Goal: Complete application form: Complete application form

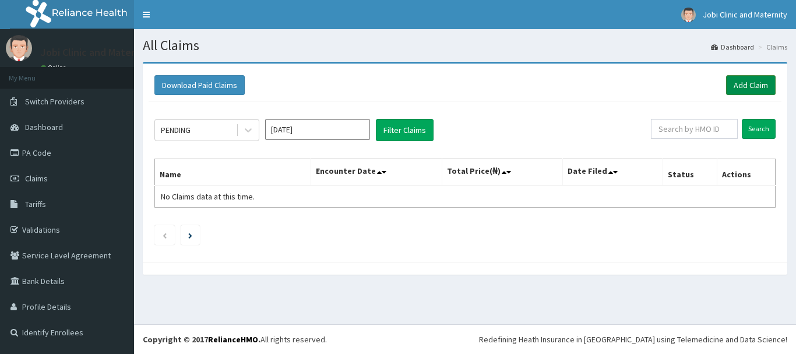
click at [748, 87] on link "Add Claim" at bounding box center [751, 85] width 50 height 20
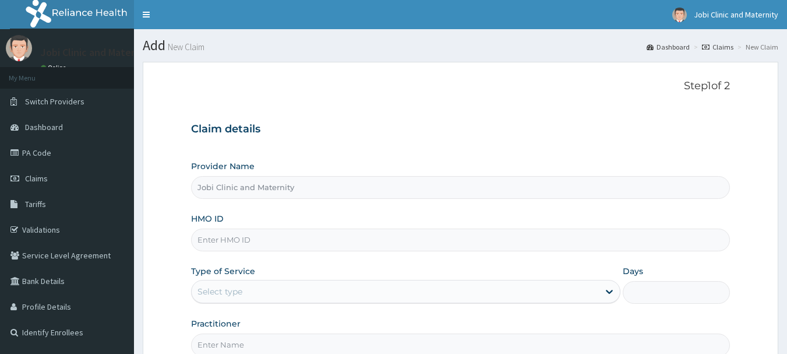
type input "Jobi Clinic and Maternity"
click at [350, 239] on input "HMO ID" at bounding box center [461, 239] width 540 height 23
type input "PMH/10101/A"
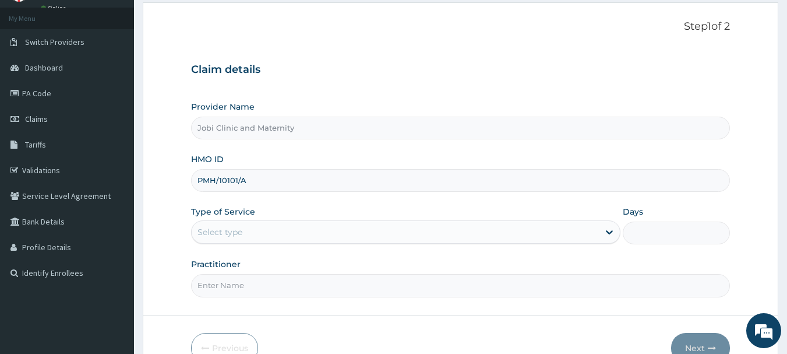
scroll to position [70, 0]
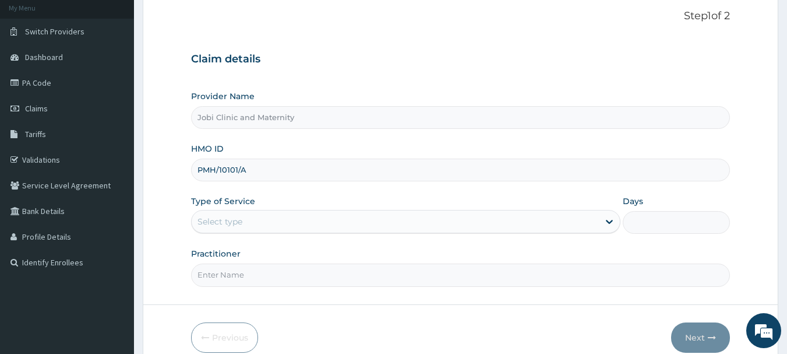
click at [313, 220] on div "Select type" at bounding box center [395, 221] width 407 height 19
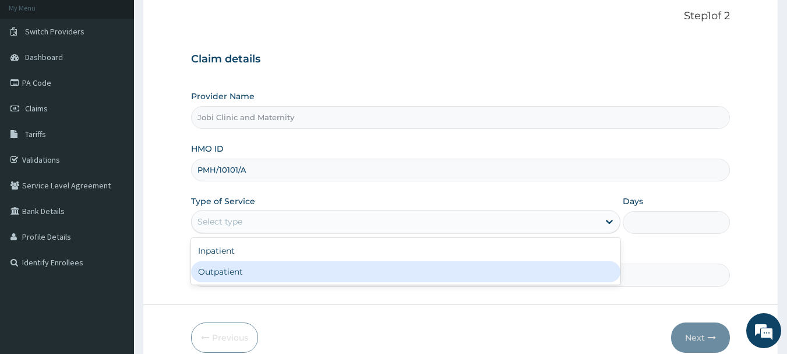
click at [307, 270] on div "Outpatient" at bounding box center [405, 271] width 429 height 21
type input "1"
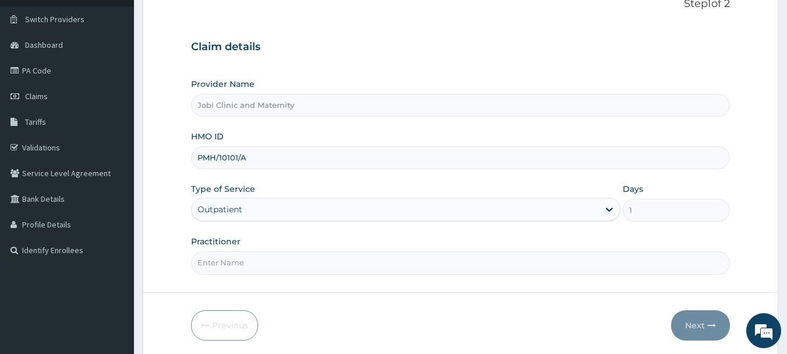
scroll to position [93, 0]
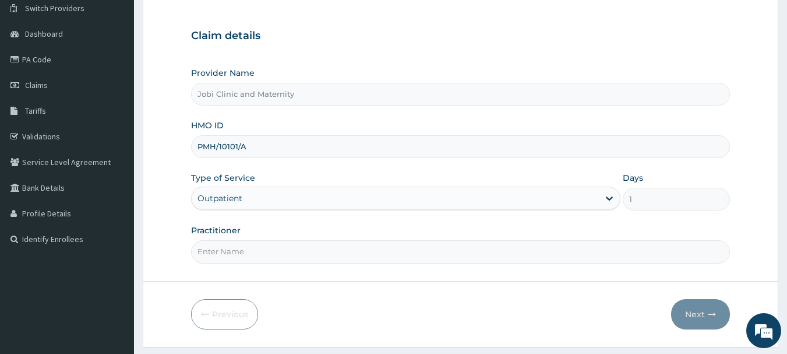
click at [480, 246] on input "Practitioner" at bounding box center [461, 251] width 540 height 23
type input "dr [PERSON_NAME]"
click at [685, 314] on button "Next" at bounding box center [700, 314] width 59 height 30
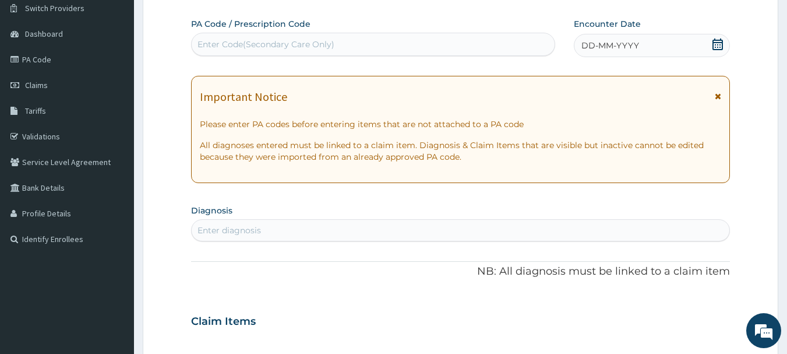
click at [440, 237] on div "Enter diagnosis" at bounding box center [461, 230] width 538 height 19
type input "pla"
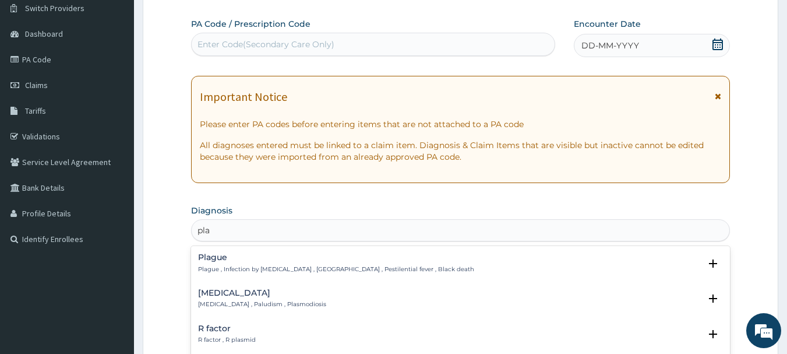
click at [344, 301] on div "[MEDICAL_DATA] [MEDICAL_DATA] , Paludism , Plasmodiosis" at bounding box center [461, 298] width 526 height 20
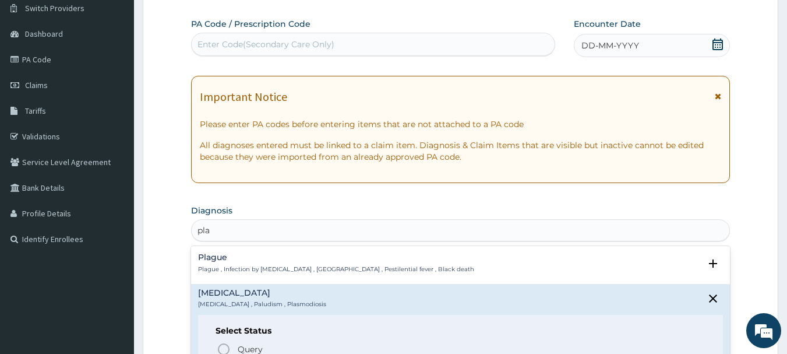
scroll to position [117, 0]
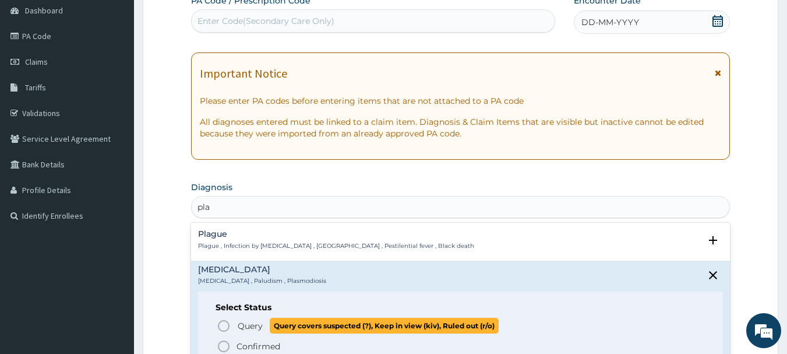
click at [218, 323] on icon "status option query" at bounding box center [224, 326] width 14 height 14
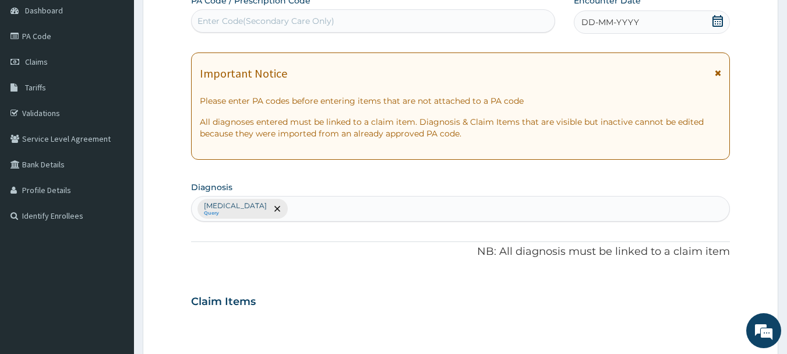
click at [293, 209] on div "[MEDICAL_DATA] Query" at bounding box center [461, 208] width 538 height 24
click at [323, 207] on div "[MEDICAL_DATA] Query" at bounding box center [461, 208] width 538 height 24
type input "cellu"
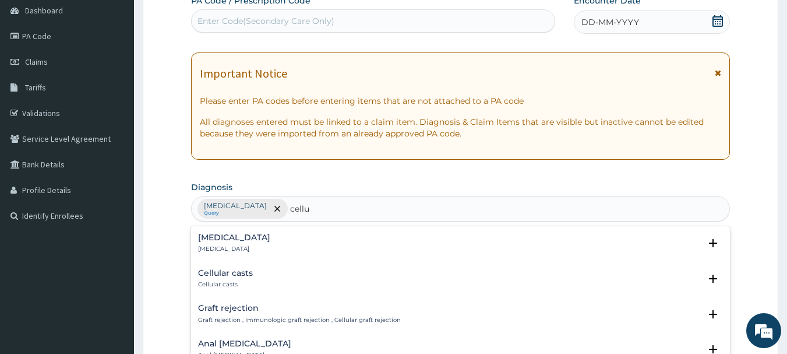
click at [288, 239] on div "[MEDICAL_DATA] [MEDICAL_DATA]" at bounding box center [461, 243] width 526 height 20
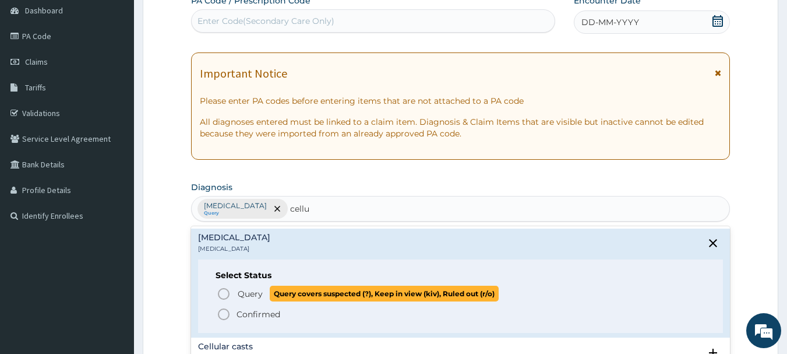
click at [226, 290] on icon "status option query" at bounding box center [224, 294] width 14 height 14
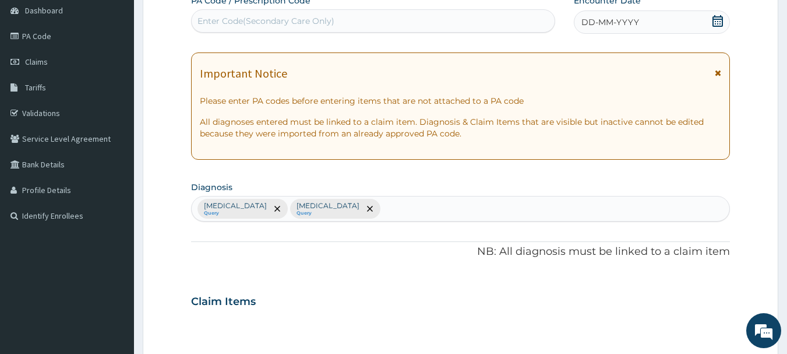
click at [371, 207] on div "[MEDICAL_DATA] Query [MEDICAL_DATA] Query" at bounding box center [461, 208] width 538 height 24
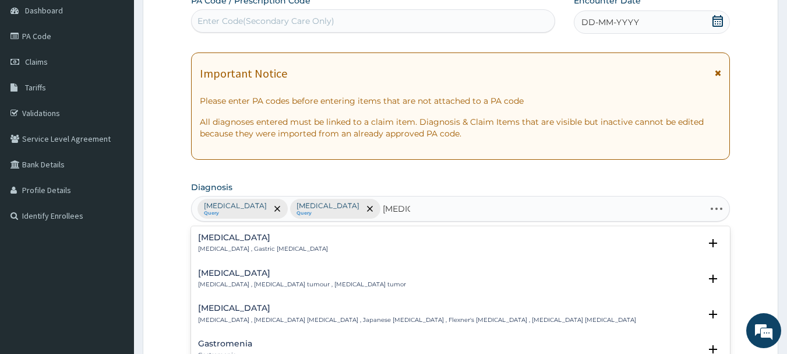
click at [298, 251] on div "[MEDICAL_DATA] [MEDICAL_DATA] , Gastric [MEDICAL_DATA]" at bounding box center [461, 243] width 526 height 20
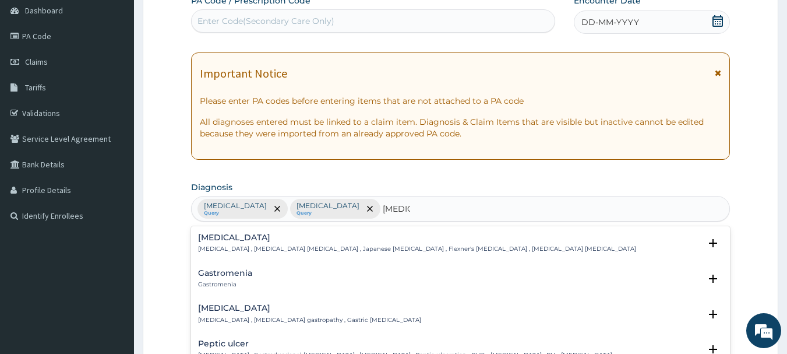
type input "gastroe"
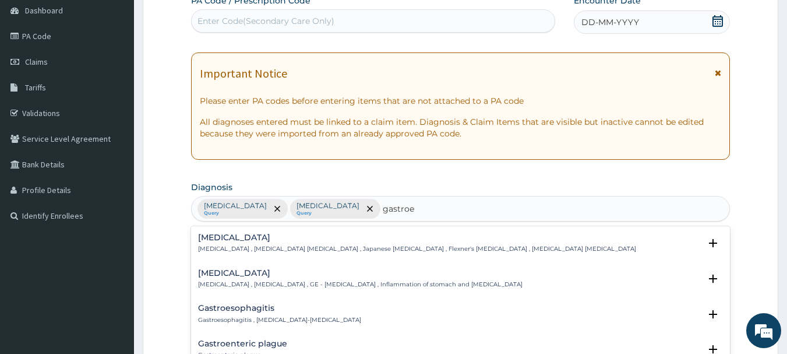
click at [418, 283] on p "[MEDICAL_DATA] , [MEDICAL_DATA] , GE - [MEDICAL_DATA] , Inflammation of stomach…" at bounding box center [360, 284] width 325 height 8
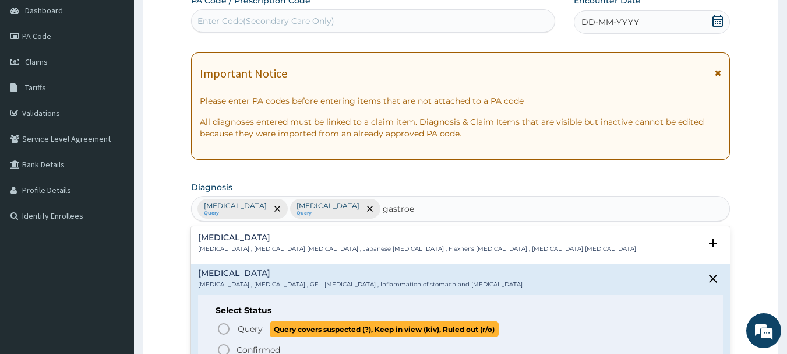
click at [228, 326] on circle "status option query" at bounding box center [223, 328] width 10 height 10
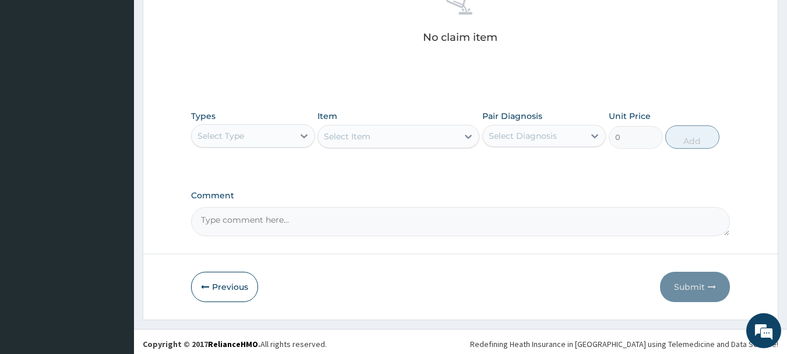
scroll to position [487, 0]
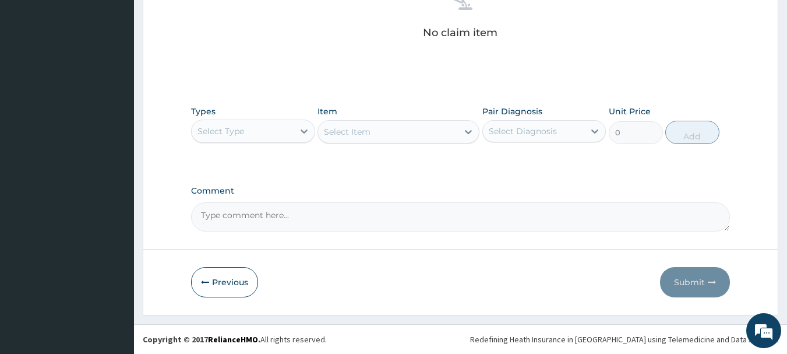
click at [274, 131] on div "Select Type" at bounding box center [243, 131] width 102 height 19
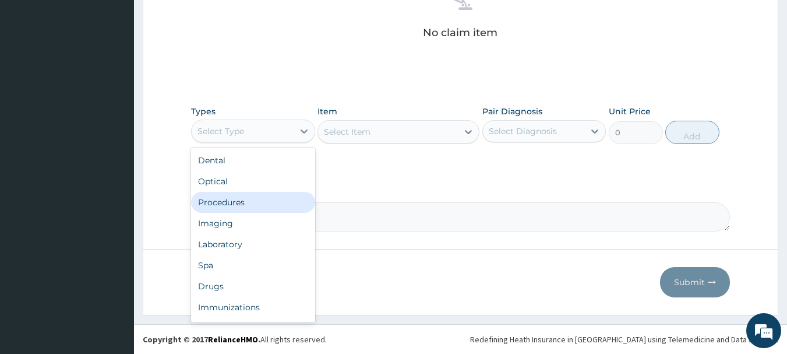
click at [245, 199] on div "Procedures" at bounding box center [253, 202] width 124 height 21
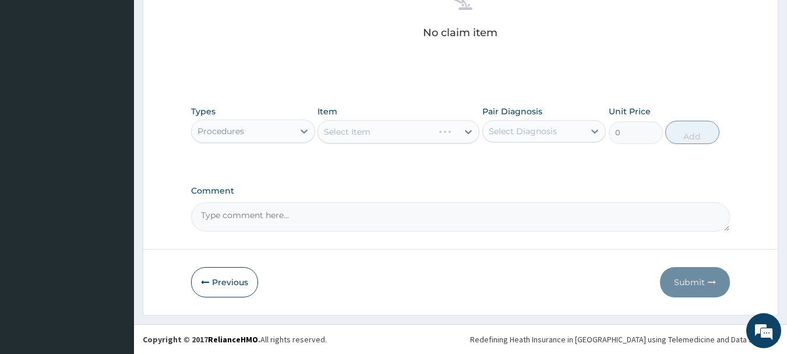
click at [394, 131] on div "Select Item" at bounding box center [399, 131] width 162 height 23
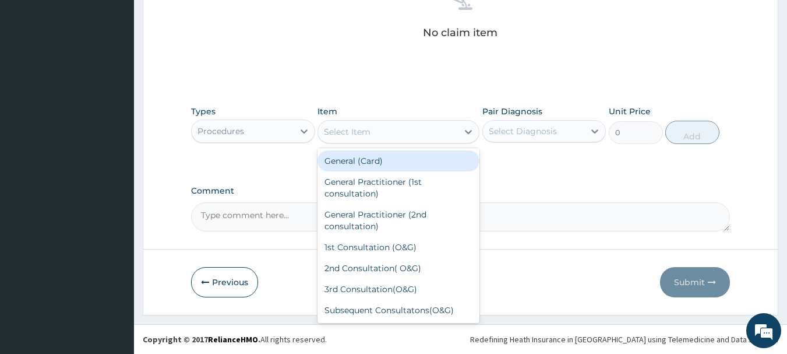
click at [452, 134] on div "Select Item" at bounding box center [388, 131] width 140 height 19
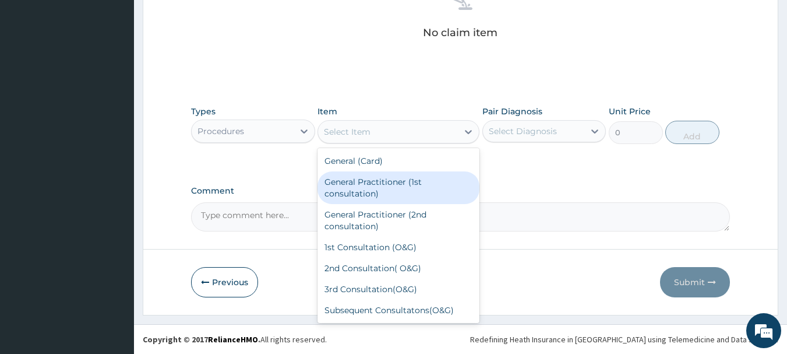
click at [399, 191] on div "General Practitioner (1st consultation)" at bounding box center [399, 187] width 162 height 33
type input "1500"
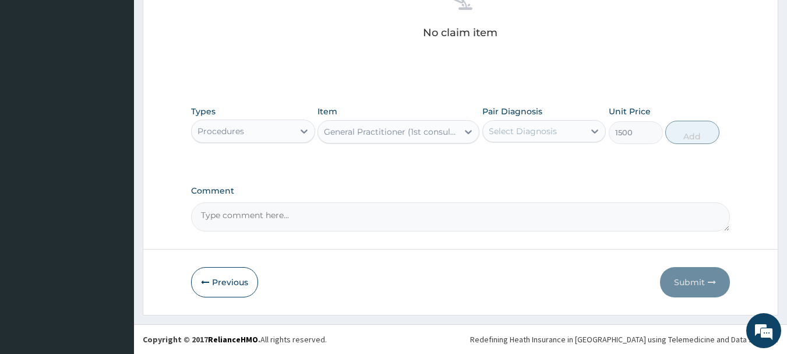
click at [538, 128] on div "Select Diagnosis" at bounding box center [523, 131] width 68 height 12
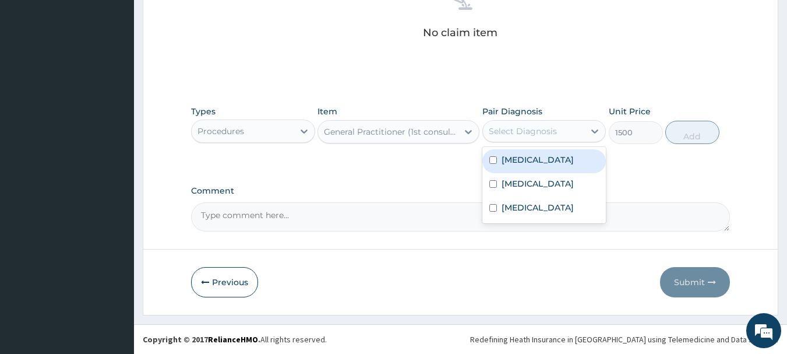
click at [519, 160] on label "[MEDICAL_DATA]" at bounding box center [538, 160] width 72 height 12
checkbox input "true"
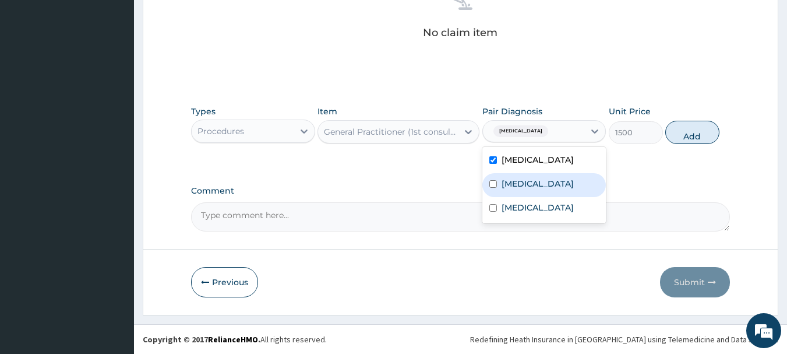
click at [505, 184] on label "[MEDICAL_DATA]" at bounding box center [538, 184] width 72 height 12
checkbox input "true"
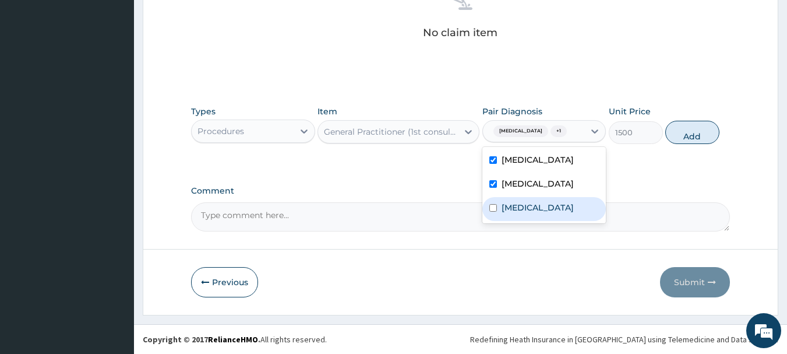
click at [510, 207] on label "[MEDICAL_DATA]" at bounding box center [538, 208] width 72 height 12
checkbox input "true"
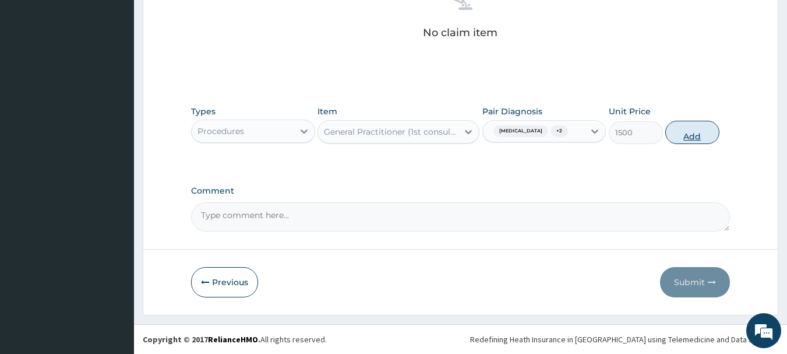
click at [690, 133] on button "Add" at bounding box center [692, 132] width 54 height 23
type input "0"
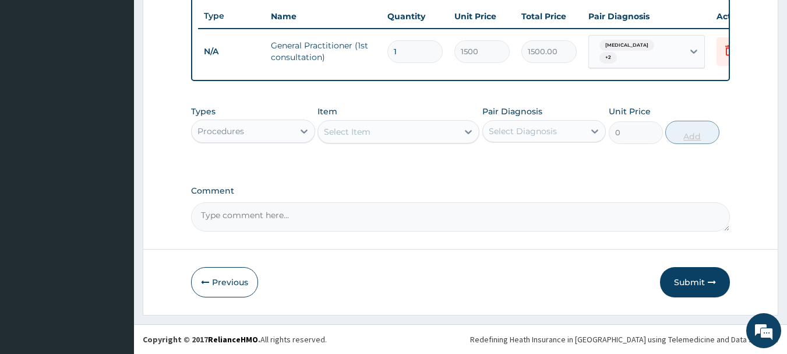
scroll to position [440, 0]
click at [267, 135] on div "Procedures" at bounding box center [243, 131] width 102 height 19
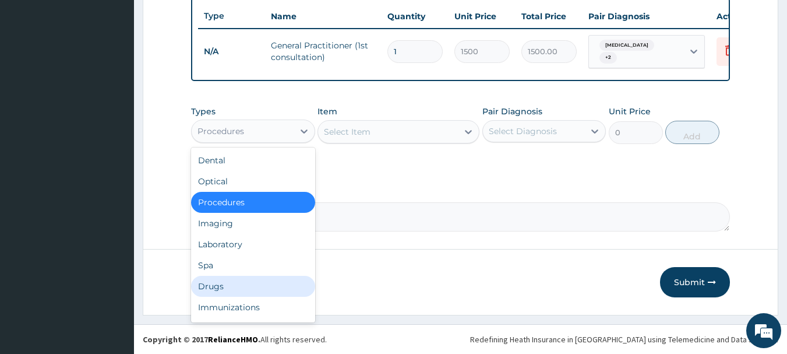
click at [225, 284] on div "Drugs" at bounding box center [253, 286] width 124 height 21
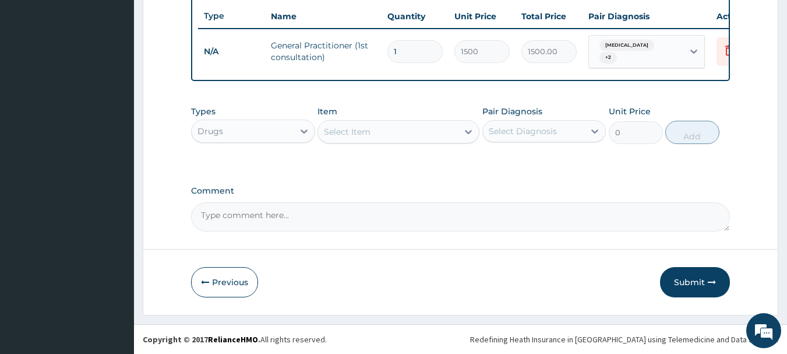
click at [366, 129] on div "Select Item" at bounding box center [347, 132] width 47 height 12
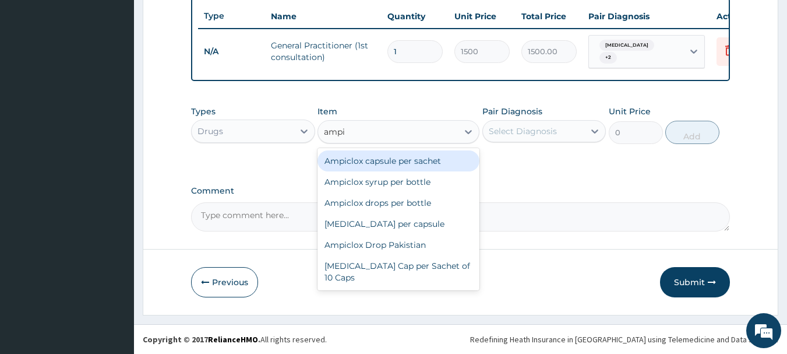
type input "ampic"
click at [371, 156] on div "Ampiclox capsule per sachet" at bounding box center [399, 160] width 162 height 21
type input "500"
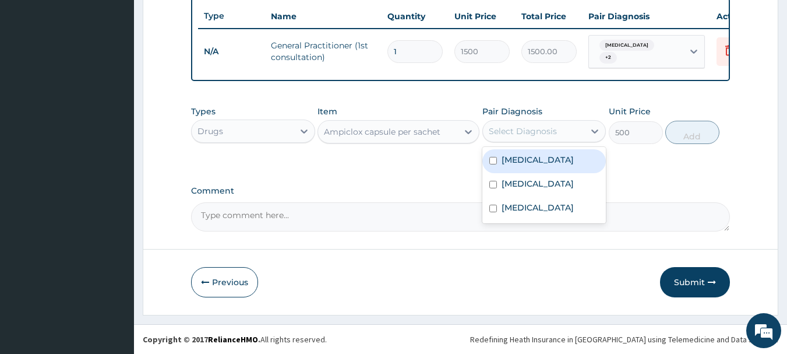
click at [511, 130] on div "Select Diagnosis" at bounding box center [523, 131] width 68 height 12
click at [510, 153] on div "[MEDICAL_DATA]" at bounding box center [544, 161] width 124 height 24
checkbox input "true"
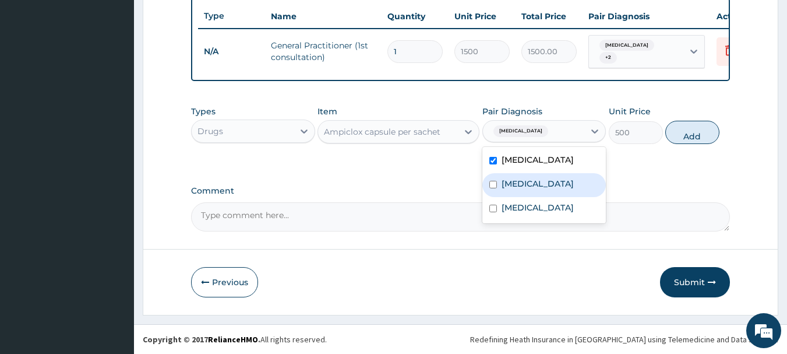
click at [521, 183] on label "[MEDICAL_DATA]" at bounding box center [538, 184] width 72 height 12
checkbox input "true"
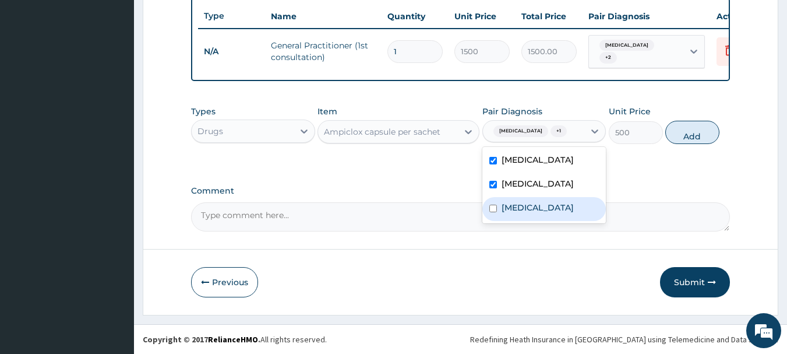
click at [535, 211] on label "[MEDICAL_DATA]" at bounding box center [538, 208] width 72 height 12
checkbox input "true"
click at [690, 129] on button "Add" at bounding box center [692, 132] width 54 height 23
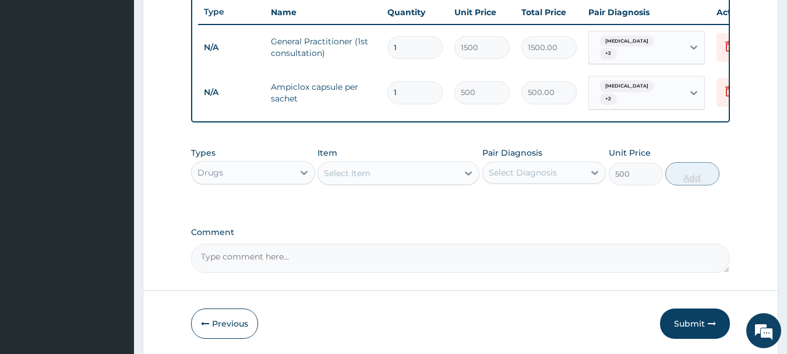
type input "0"
click at [421, 86] on input "1" at bounding box center [414, 92] width 55 height 23
type input "0.00"
type input "2"
type input "1000.00"
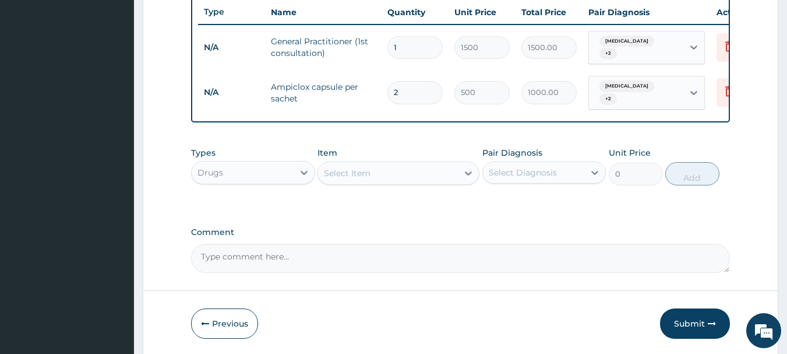
type input "2"
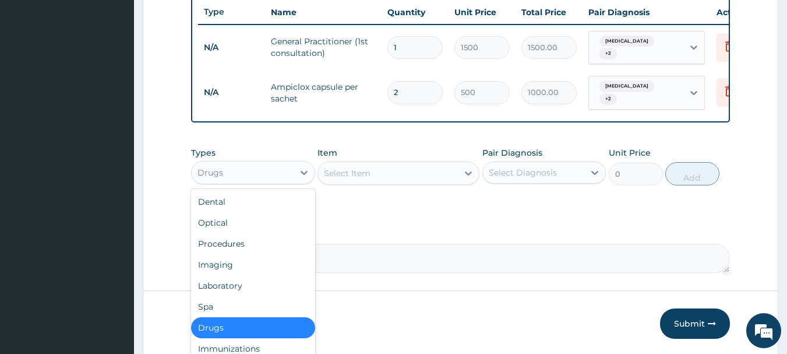
click at [266, 171] on div "Drugs" at bounding box center [243, 172] width 102 height 19
click at [383, 168] on div "Select Item" at bounding box center [388, 173] width 140 height 19
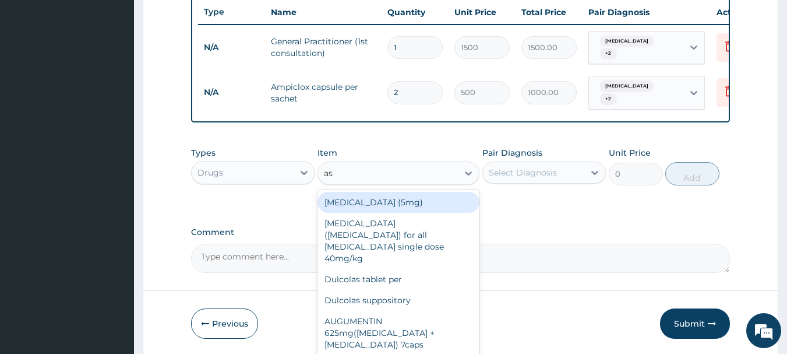
type input "a"
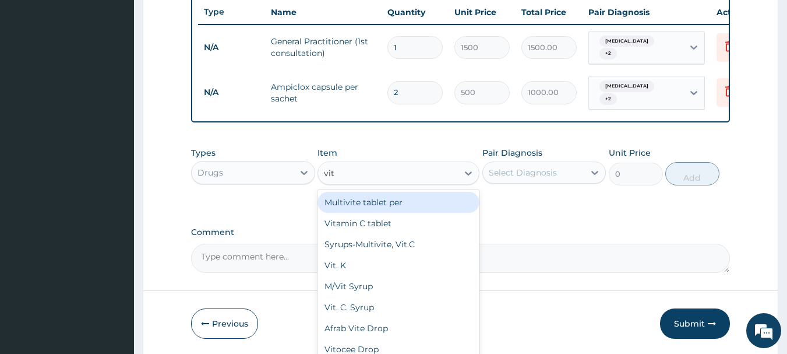
type input "vita"
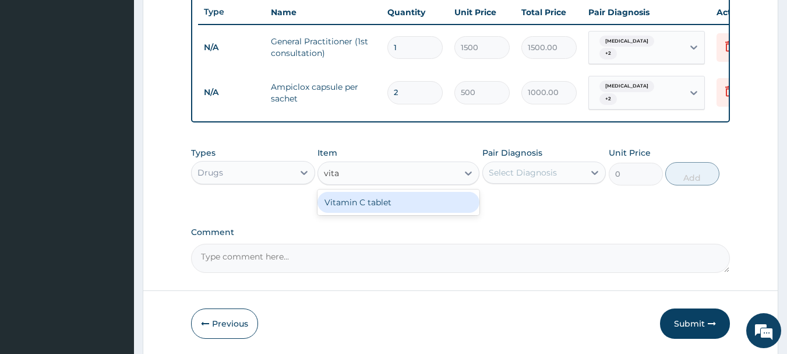
click at [389, 202] on div "Vitamin C tablet" at bounding box center [399, 202] width 162 height 21
type input "14"
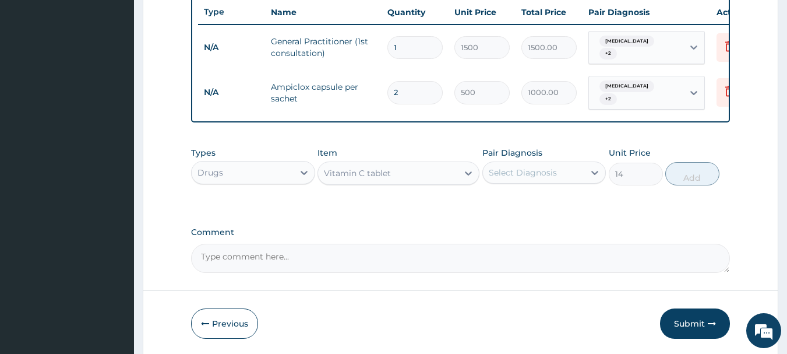
click at [523, 171] on div "Select Diagnosis" at bounding box center [523, 173] width 68 height 12
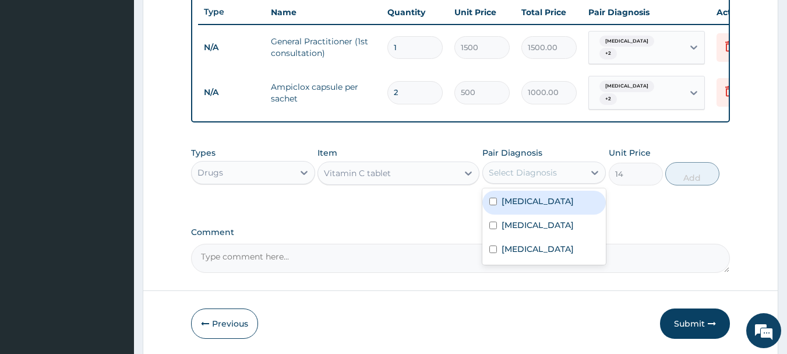
click at [510, 203] on label "[MEDICAL_DATA]" at bounding box center [538, 201] width 72 height 12
checkbox input "true"
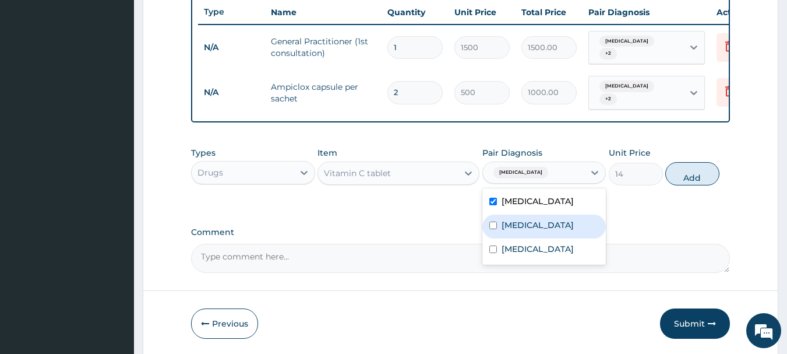
click at [513, 221] on label "[MEDICAL_DATA]" at bounding box center [538, 225] width 72 height 12
checkbox input "true"
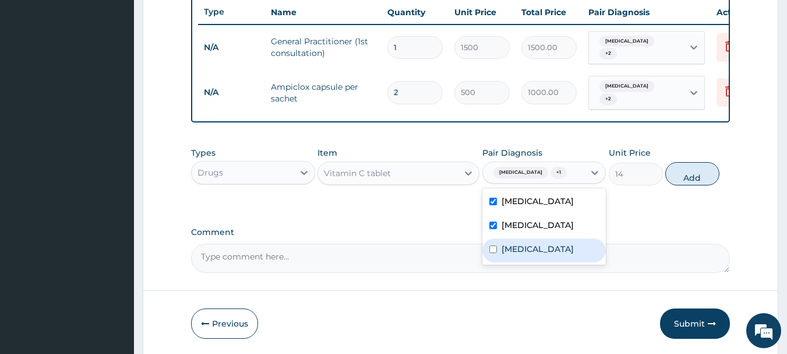
click at [527, 243] on label "[MEDICAL_DATA]" at bounding box center [538, 249] width 72 height 12
checkbox input "true"
click at [686, 175] on button "Add" at bounding box center [692, 173] width 54 height 23
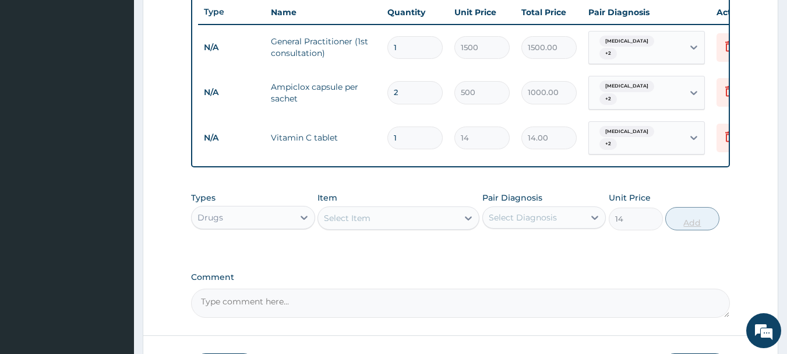
type input "0"
click at [421, 128] on input "1" at bounding box center [414, 137] width 55 height 23
type input "14"
type input "196.00"
type input "14"
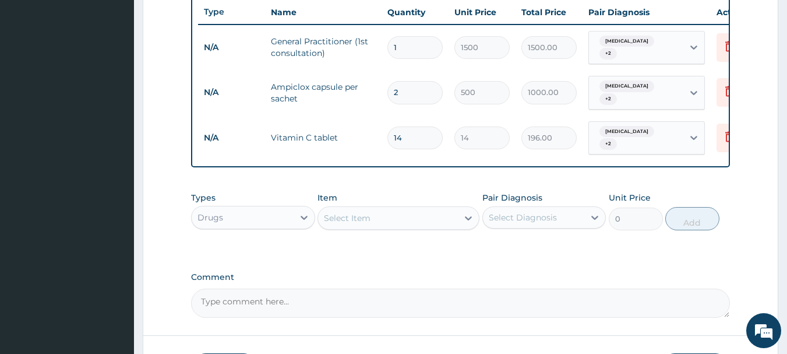
click at [369, 218] on div "Select Item" at bounding box center [388, 218] width 140 height 19
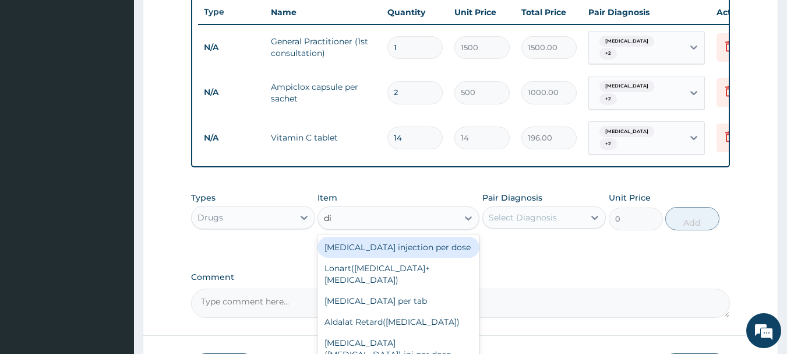
type input "d"
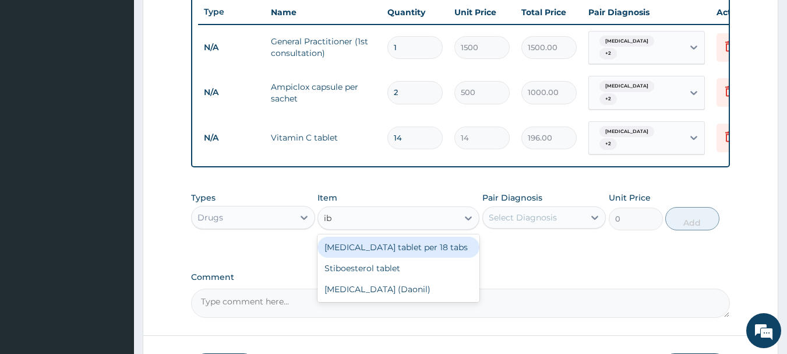
type input "ibu"
click at [380, 237] on div "[MEDICAL_DATA] tablet per 18 tabs" at bounding box center [399, 247] width 162 height 21
type input "17"
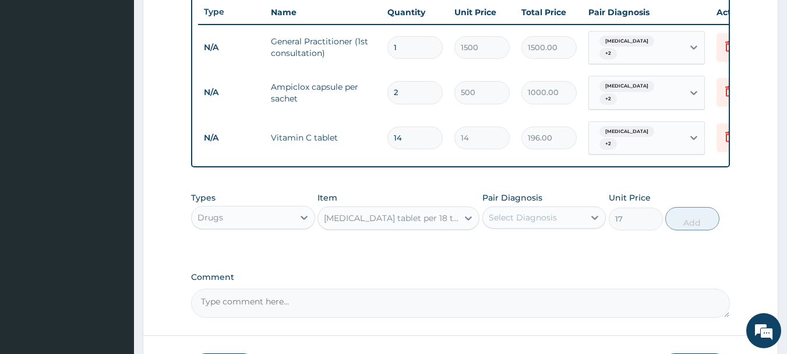
click at [517, 211] on div "Select Diagnosis" at bounding box center [523, 217] width 68 height 12
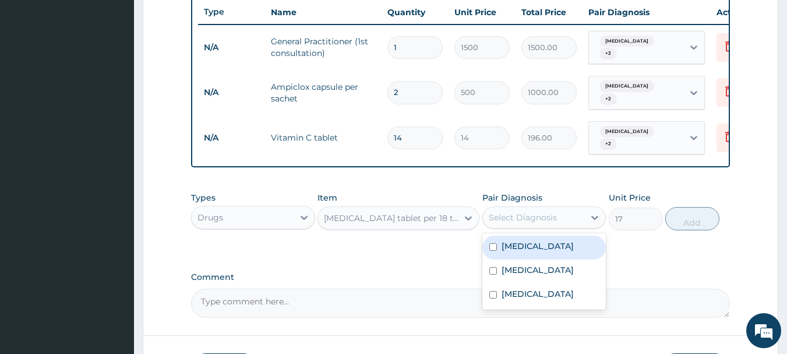
click at [511, 240] on label "[MEDICAL_DATA]" at bounding box center [538, 246] width 72 height 12
checkbox input "true"
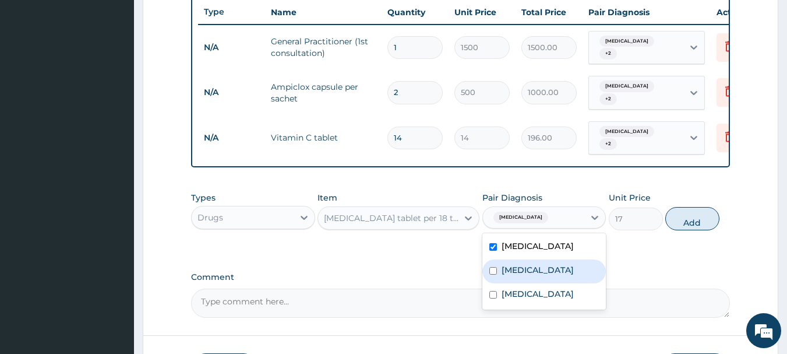
click at [520, 264] on label "[MEDICAL_DATA]" at bounding box center [538, 270] width 72 height 12
checkbox input "true"
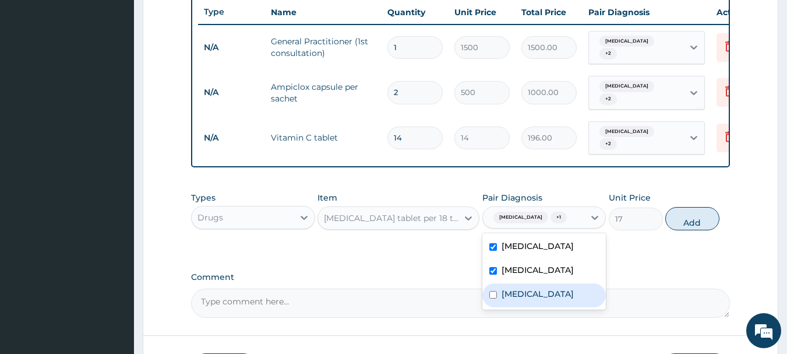
click at [529, 288] on label "[MEDICAL_DATA]" at bounding box center [538, 294] width 72 height 12
checkbox input "true"
click at [687, 213] on button "Add" at bounding box center [692, 218] width 54 height 23
type input "0"
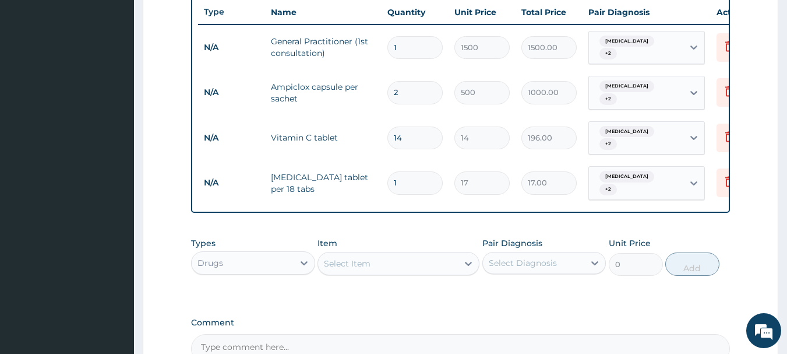
type input "10"
type input "170.00"
type input "10"
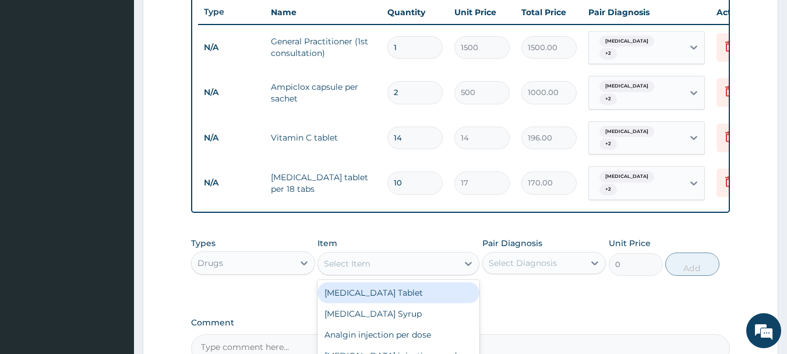
click at [367, 258] on div "Select Item" at bounding box center [347, 264] width 47 height 12
click at [380, 282] on div "[MEDICAL_DATA] Tablet" at bounding box center [399, 292] width 162 height 21
type input "17"
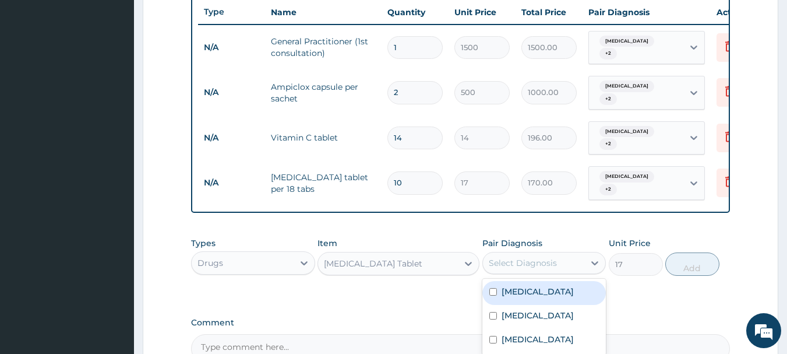
click at [522, 258] on div "Select Diagnosis" at bounding box center [534, 262] width 102 height 19
click at [526, 285] on label "[MEDICAL_DATA]" at bounding box center [538, 291] width 72 height 12
checkbox input "true"
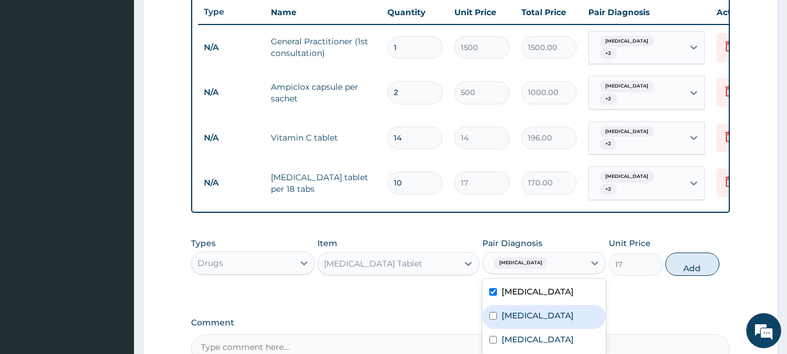
click at [527, 309] on label "[MEDICAL_DATA]" at bounding box center [538, 315] width 72 height 12
checkbox input "true"
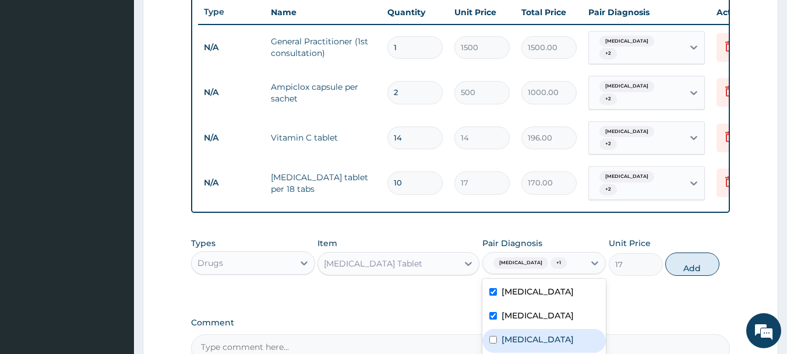
click at [535, 333] on label "[MEDICAL_DATA]" at bounding box center [538, 339] width 72 height 12
checkbox input "true"
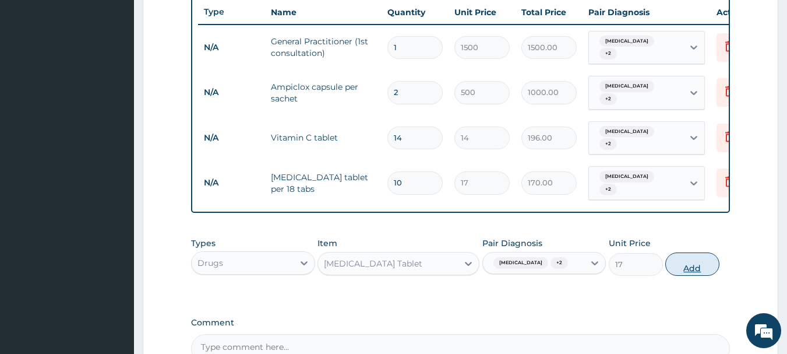
click at [688, 254] on button "Add" at bounding box center [692, 263] width 54 height 23
type input "0"
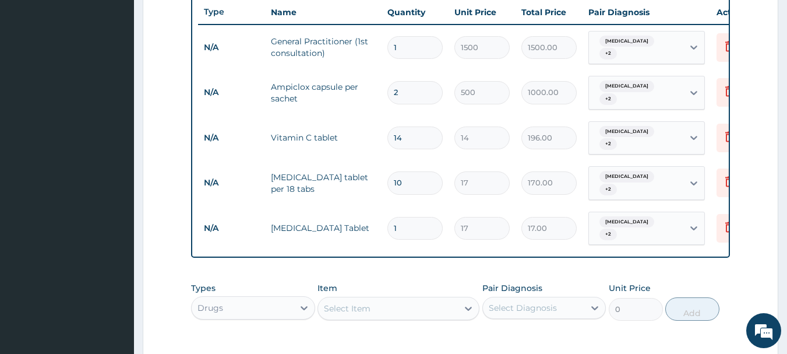
click at [424, 217] on input "1" at bounding box center [414, 228] width 55 height 23
type input "18"
type input "306.00"
type input "18"
click at [362, 302] on div "Select Item" at bounding box center [347, 308] width 47 height 12
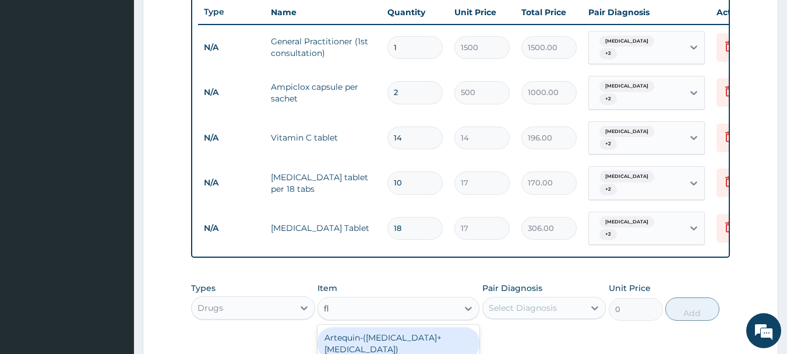
type input "fla"
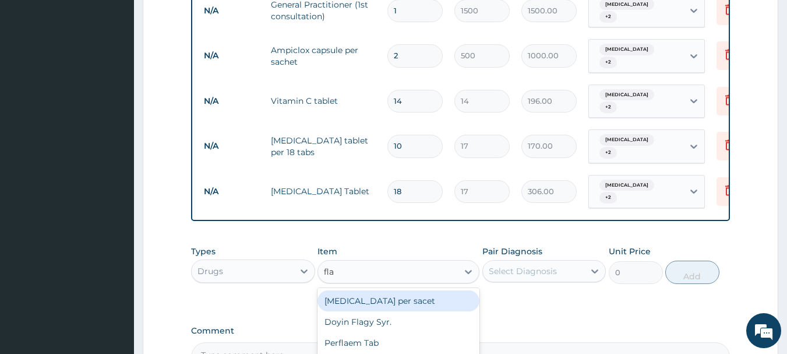
scroll to position [487, 0]
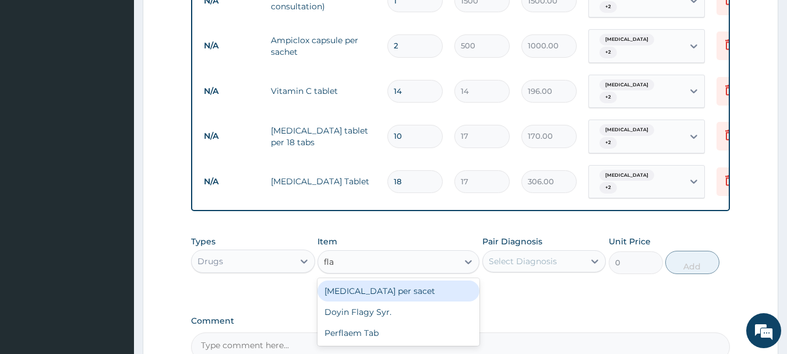
click at [441, 280] on div "[MEDICAL_DATA] per sacet" at bounding box center [399, 290] width 162 height 21
type input "300"
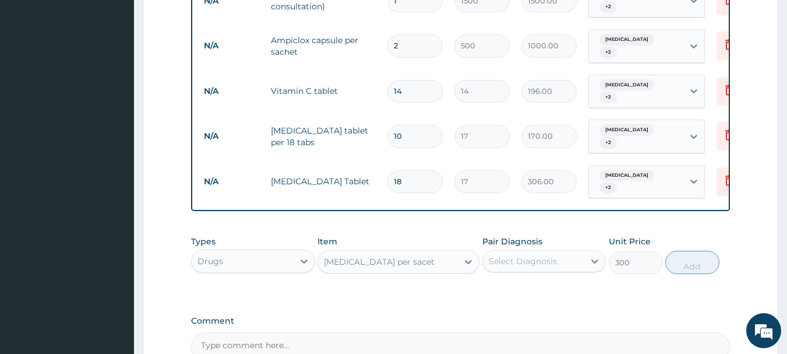
click at [551, 255] on div "Select Diagnosis" at bounding box center [523, 261] width 68 height 12
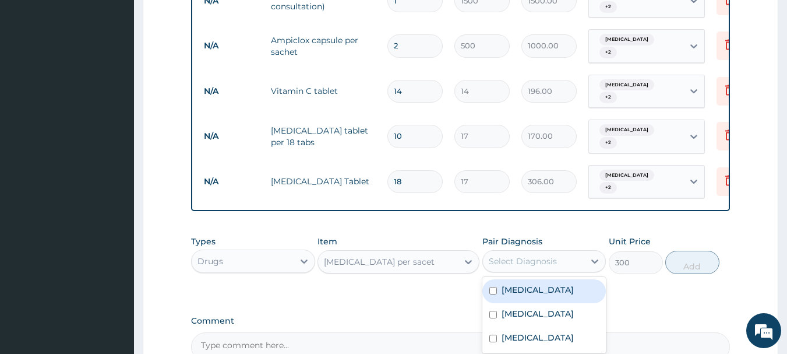
click at [545, 279] on div "[MEDICAL_DATA]" at bounding box center [544, 291] width 124 height 24
checkbox input "true"
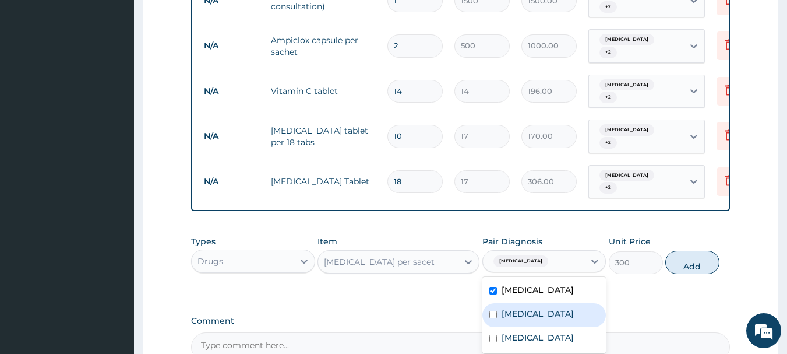
click at [528, 308] on label "[MEDICAL_DATA]" at bounding box center [538, 314] width 72 height 12
checkbox input "true"
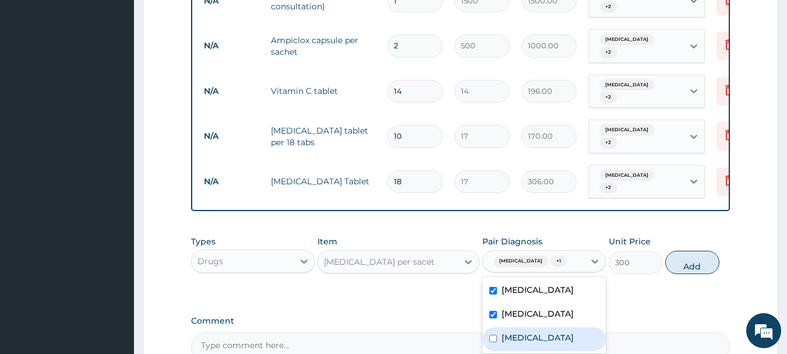
click at [568, 327] on div "[MEDICAL_DATA]" at bounding box center [544, 339] width 124 height 24
checkbox input "true"
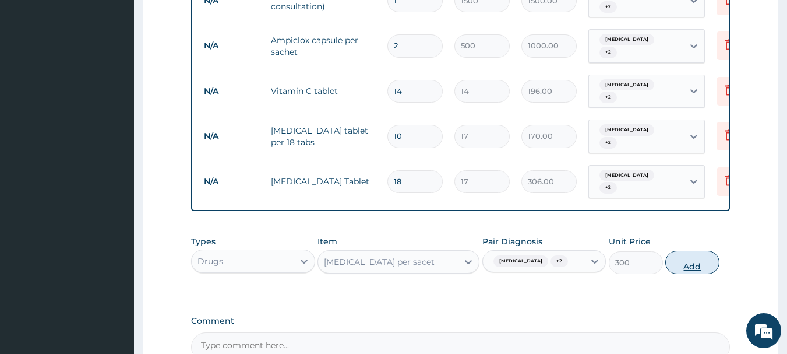
click at [685, 251] on button "Add" at bounding box center [692, 262] width 54 height 23
type input "0"
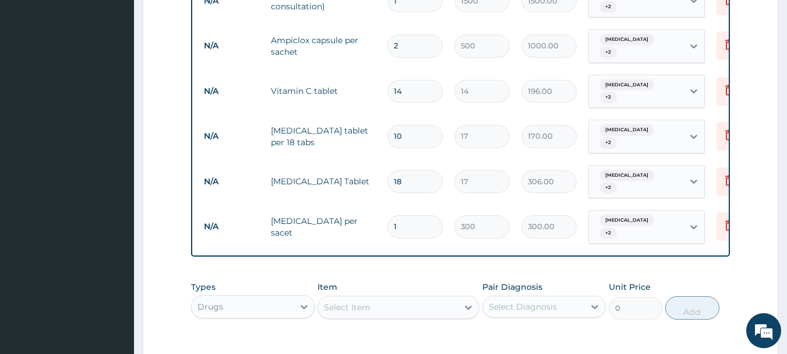
click at [404, 215] on input "1" at bounding box center [414, 226] width 55 height 23
type input "0.00"
type input "2"
type input "600.00"
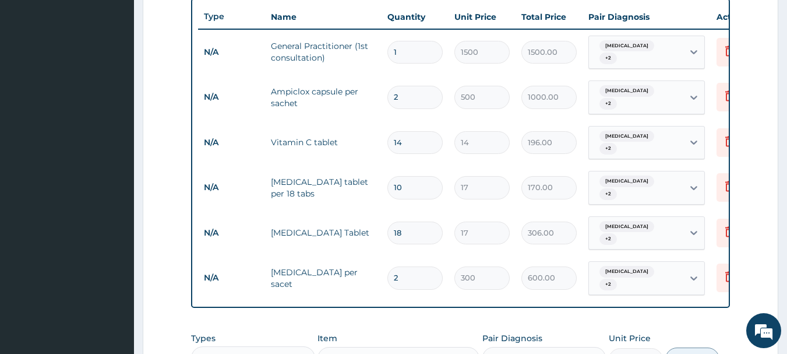
scroll to position [408, 0]
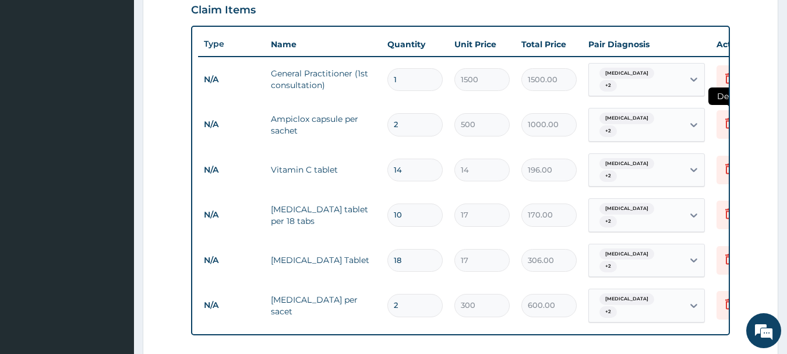
type input "2"
click at [724, 116] on icon at bounding box center [729, 123] width 14 height 14
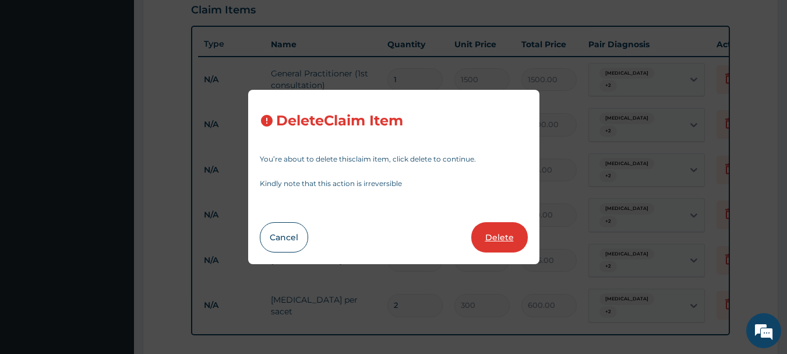
click at [499, 237] on button "Delete" at bounding box center [499, 237] width 57 height 30
type input "14"
type input "196.00"
type input "10"
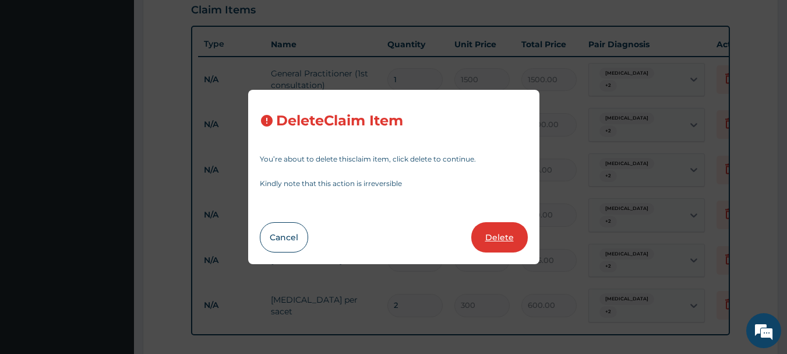
type input "17"
type input "170.00"
type input "18"
type input "306.00"
type input "2"
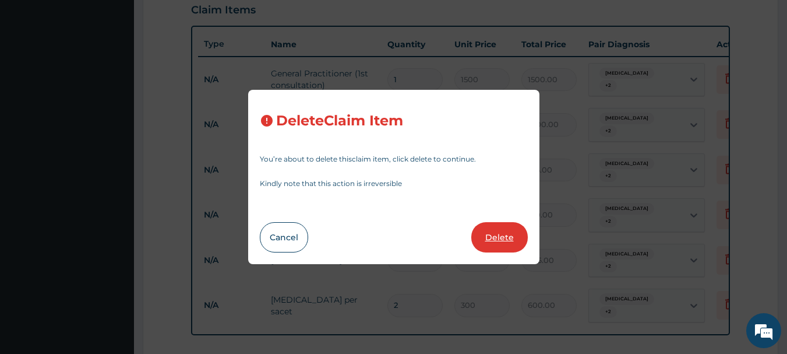
type input "300"
type input "600.00"
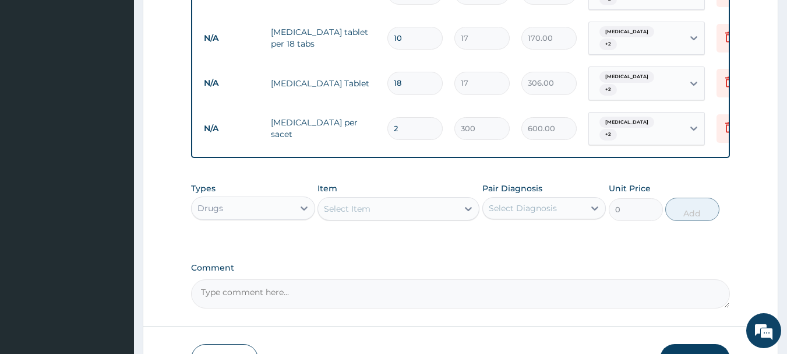
scroll to position [548, 0]
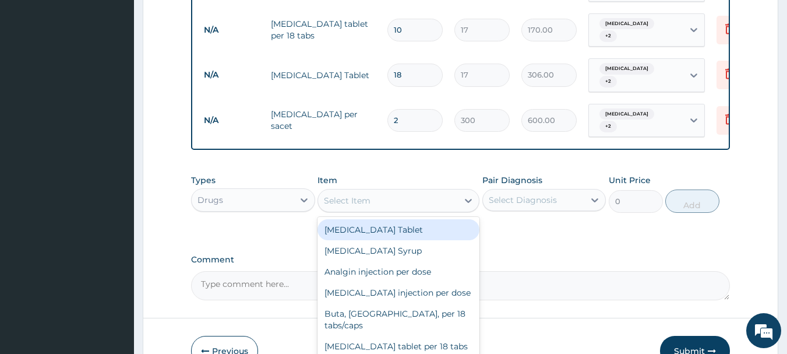
click at [392, 191] on div "Select Item" at bounding box center [388, 200] width 140 height 19
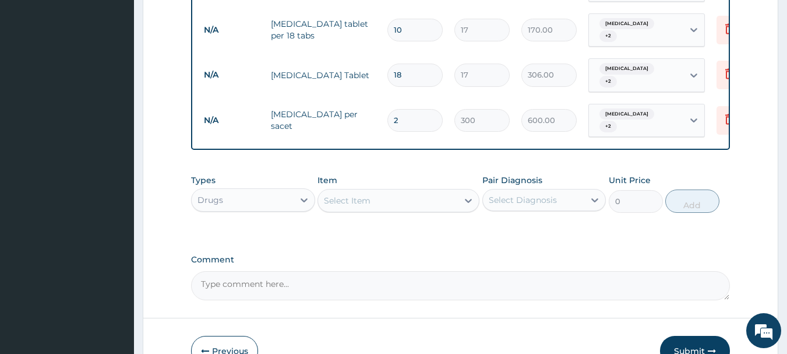
click at [392, 191] on div "Select Item" at bounding box center [388, 200] width 140 height 19
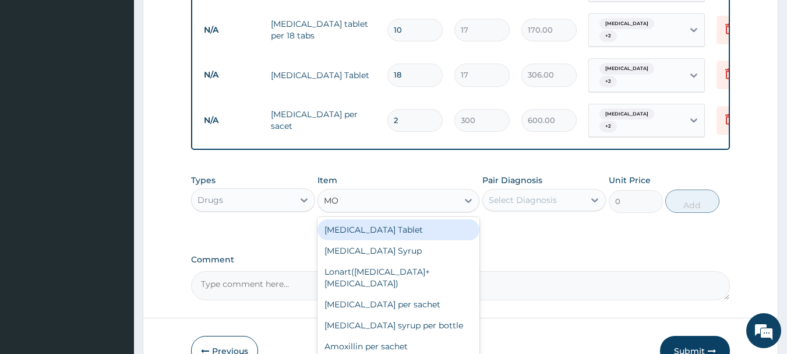
type input "MOX"
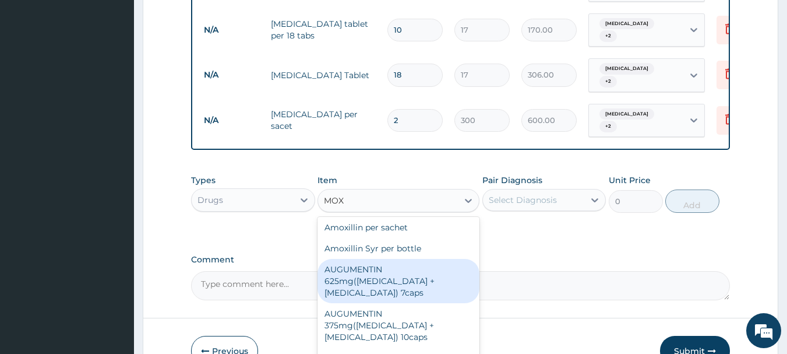
scroll to position [77, 0]
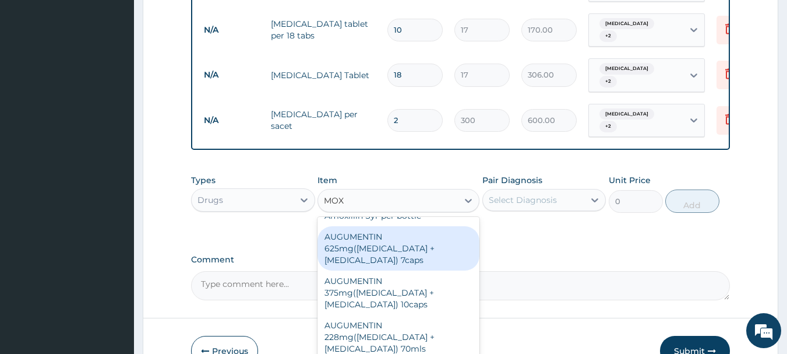
click at [386, 226] on div "AUGUMENTIN 625mg([MEDICAL_DATA] + [MEDICAL_DATA]) 7caps" at bounding box center [399, 248] width 162 height 44
type input "1500"
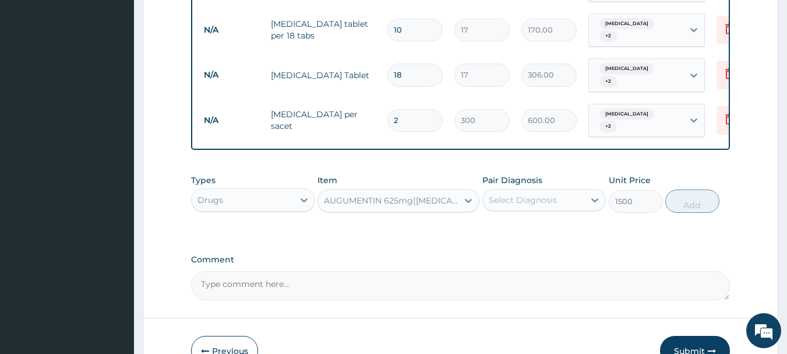
click at [527, 194] on div "Select Diagnosis" at bounding box center [523, 200] width 68 height 12
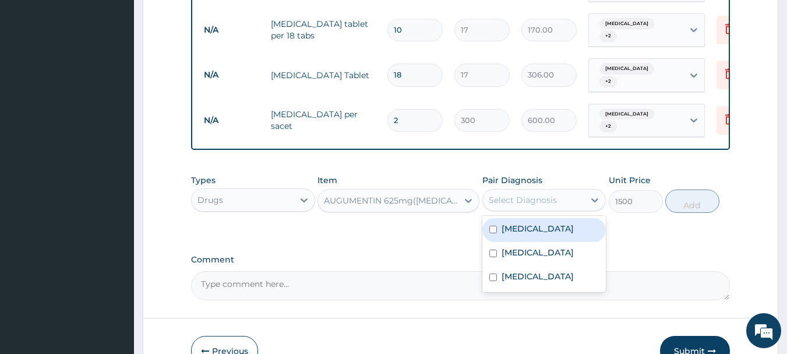
click at [517, 223] on label "[MEDICAL_DATA]" at bounding box center [538, 229] width 72 height 12
checkbox input "true"
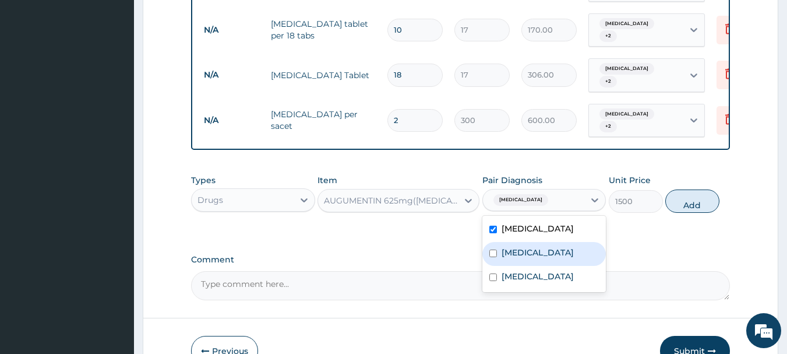
click at [523, 242] on div "[MEDICAL_DATA]" at bounding box center [544, 254] width 124 height 24
checkbox input "true"
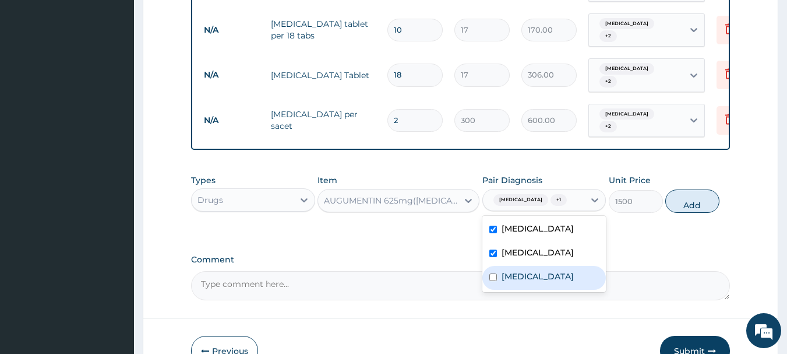
click at [529, 270] on label "[MEDICAL_DATA]" at bounding box center [538, 276] width 72 height 12
checkbox input "true"
click at [696, 189] on button "Add" at bounding box center [692, 200] width 54 height 23
type input "0"
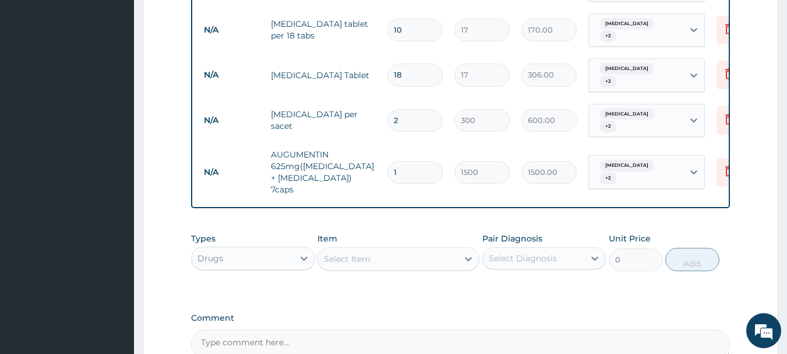
scroll to position [659, 0]
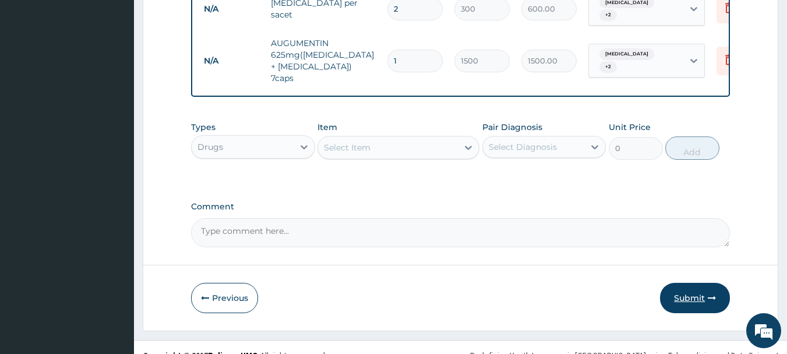
click at [701, 283] on button "Submit" at bounding box center [695, 298] width 70 height 30
click at [711, 283] on button "Submit" at bounding box center [695, 298] width 70 height 30
click at [710, 294] on icon "button" at bounding box center [712, 298] width 8 height 8
